Goal: Transaction & Acquisition: Purchase product/service

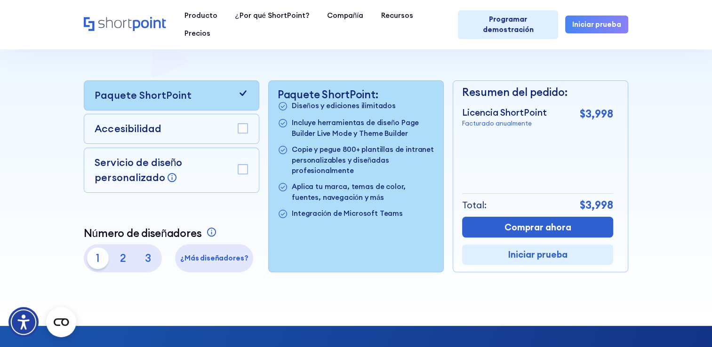
scroll to position [235, 0]
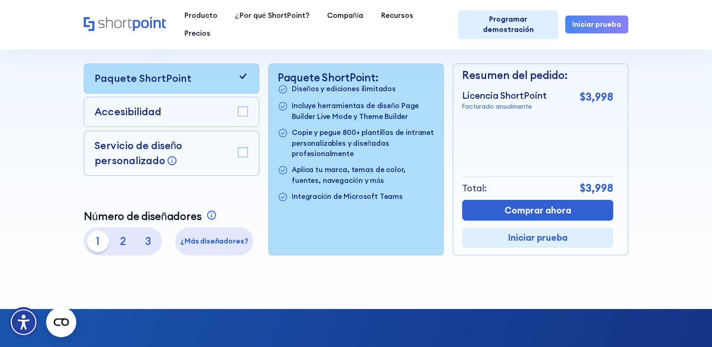
click at [244, 116] on rect at bounding box center [243, 112] width 10 height 10
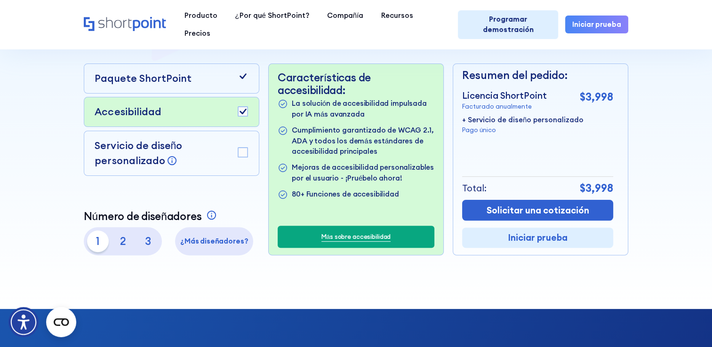
click at [241, 152] on rect at bounding box center [243, 153] width 10 height 10
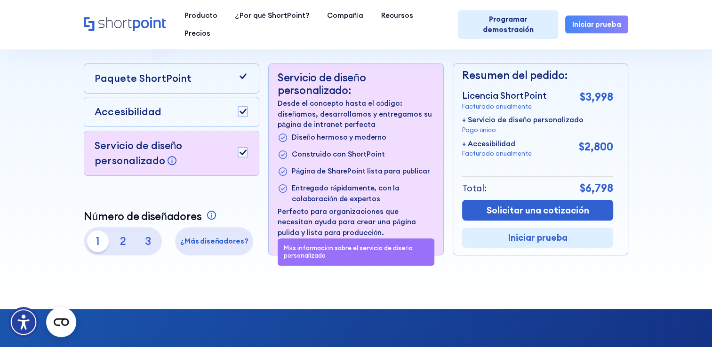
click at [240, 155] on rect at bounding box center [243, 153] width 10 height 10
click at [240, 112] on rect at bounding box center [243, 112] width 10 height 10
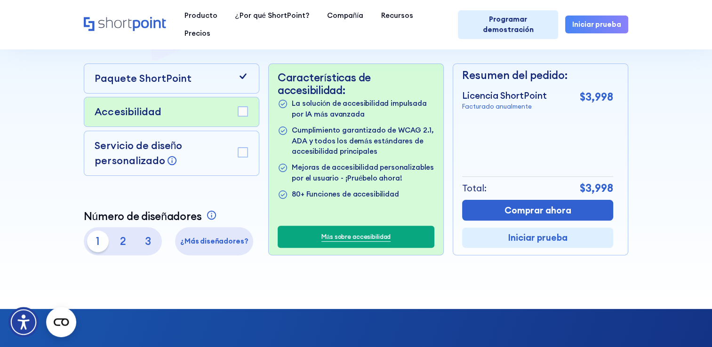
click at [217, 89] on div "Paquete ShortPoint" at bounding box center [171, 79] width 175 height 30
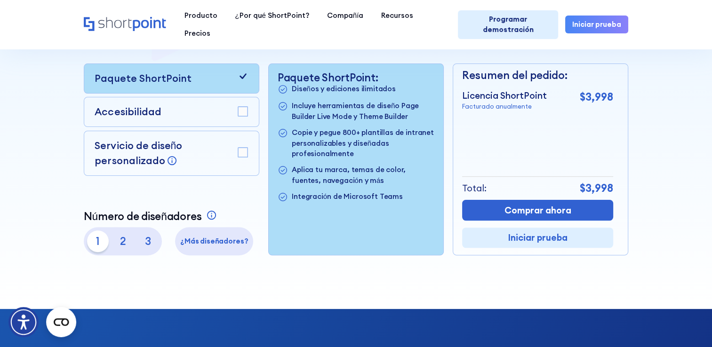
click at [119, 247] on p "2" at bounding box center [122, 241] width 21 height 21
click at [143, 244] on p "3" at bounding box center [147, 241] width 21 height 21
click at [95, 244] on p "1" at bounding box center [97, 241] width 21 height 21
click at [23, 317] on img "Menú de Accesibilidad" at bounding box center [23, 322] width 33 height 33
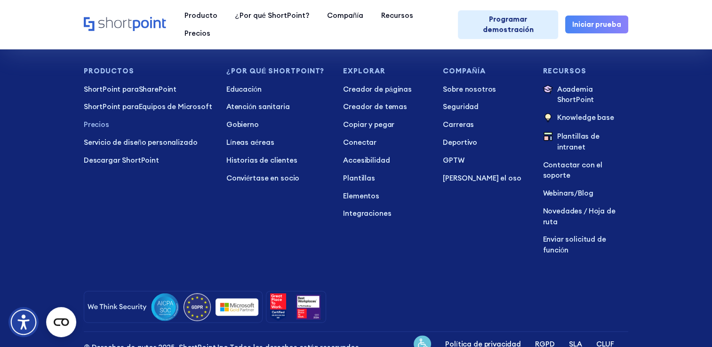
scroll to position [2381, 0]
